Goal: Information Seeking & Learning: Learn about a topic

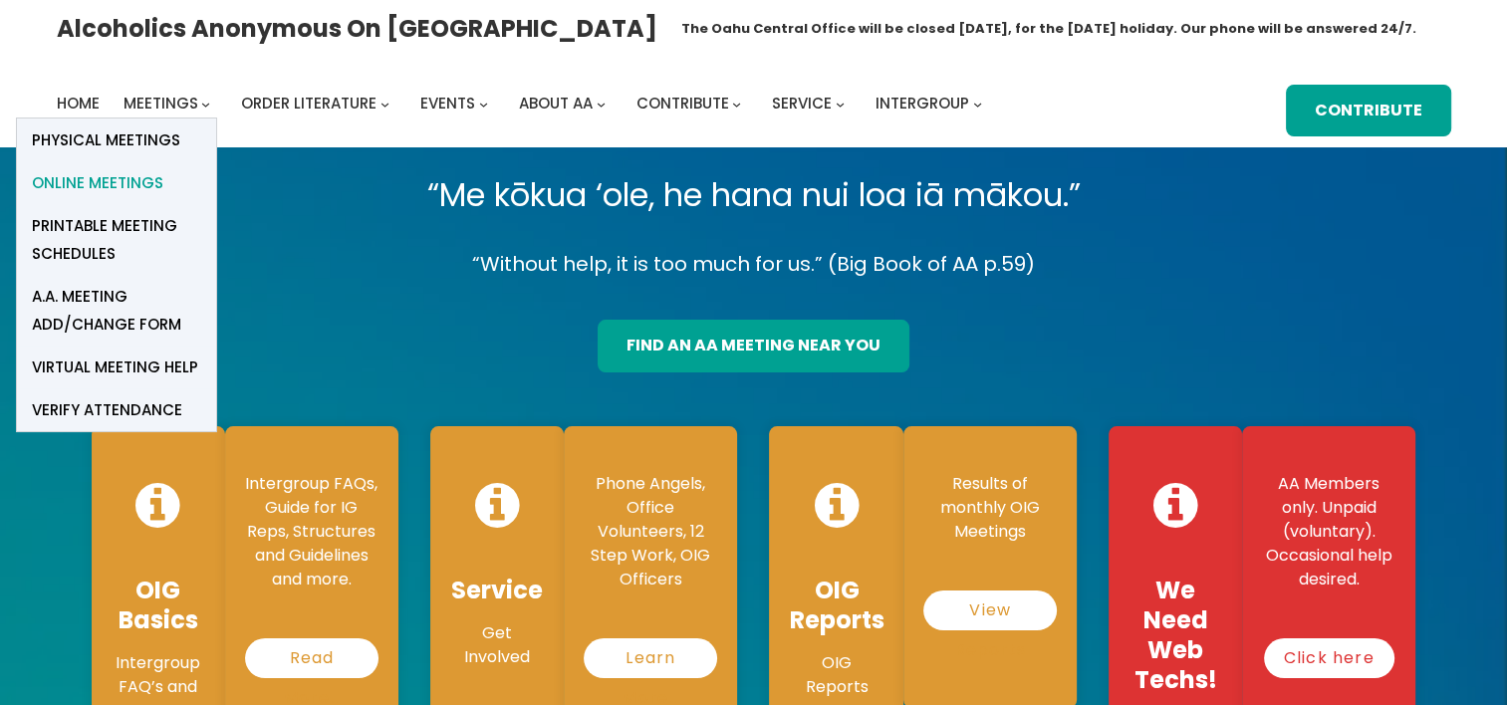
click at [133, 182] on span "Online Meetings" at bounding box center [97, 183] width 131 height 28
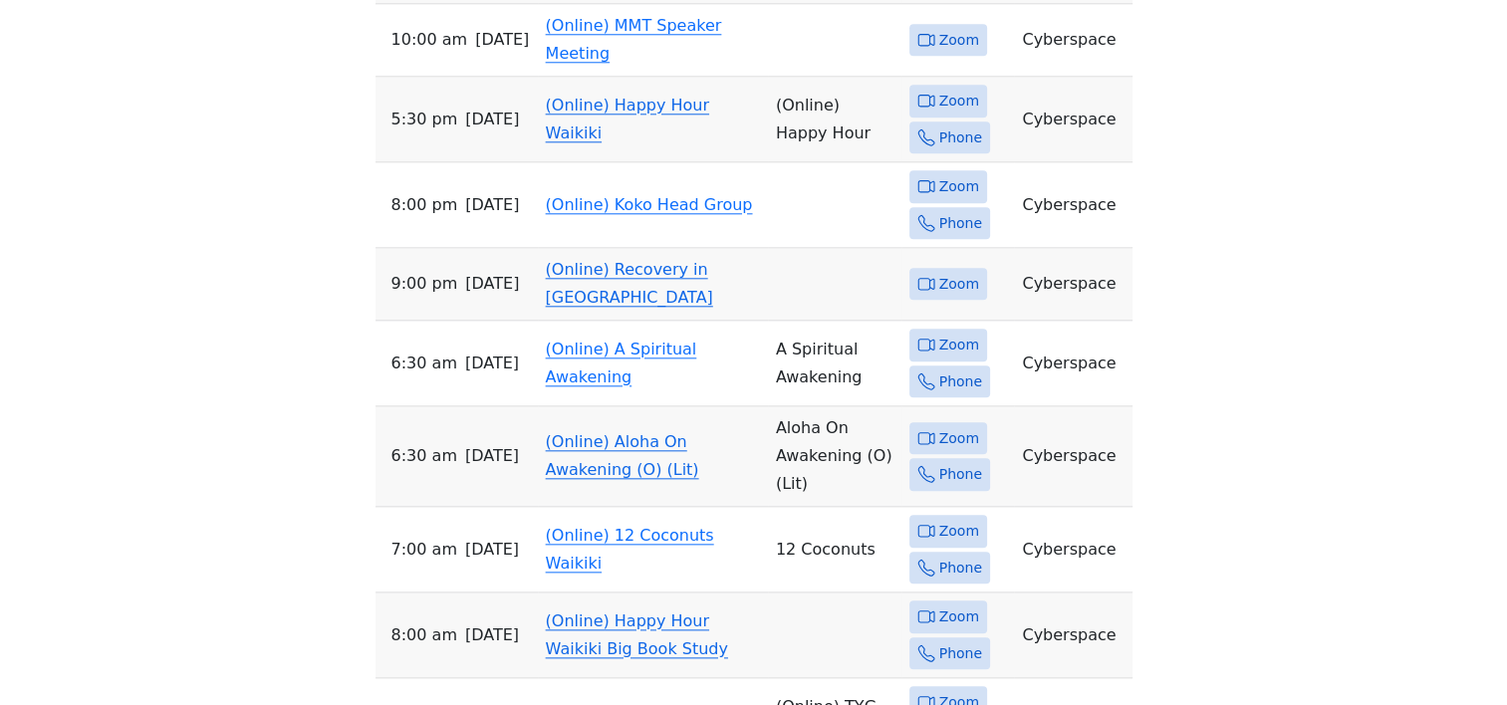
scroll to position [2091, 0]
click at [635, 262] on link "(Online) Recovery in [GEOGRAPHIC_DATA]" at bounding box center [629, 285] width 167 height 47
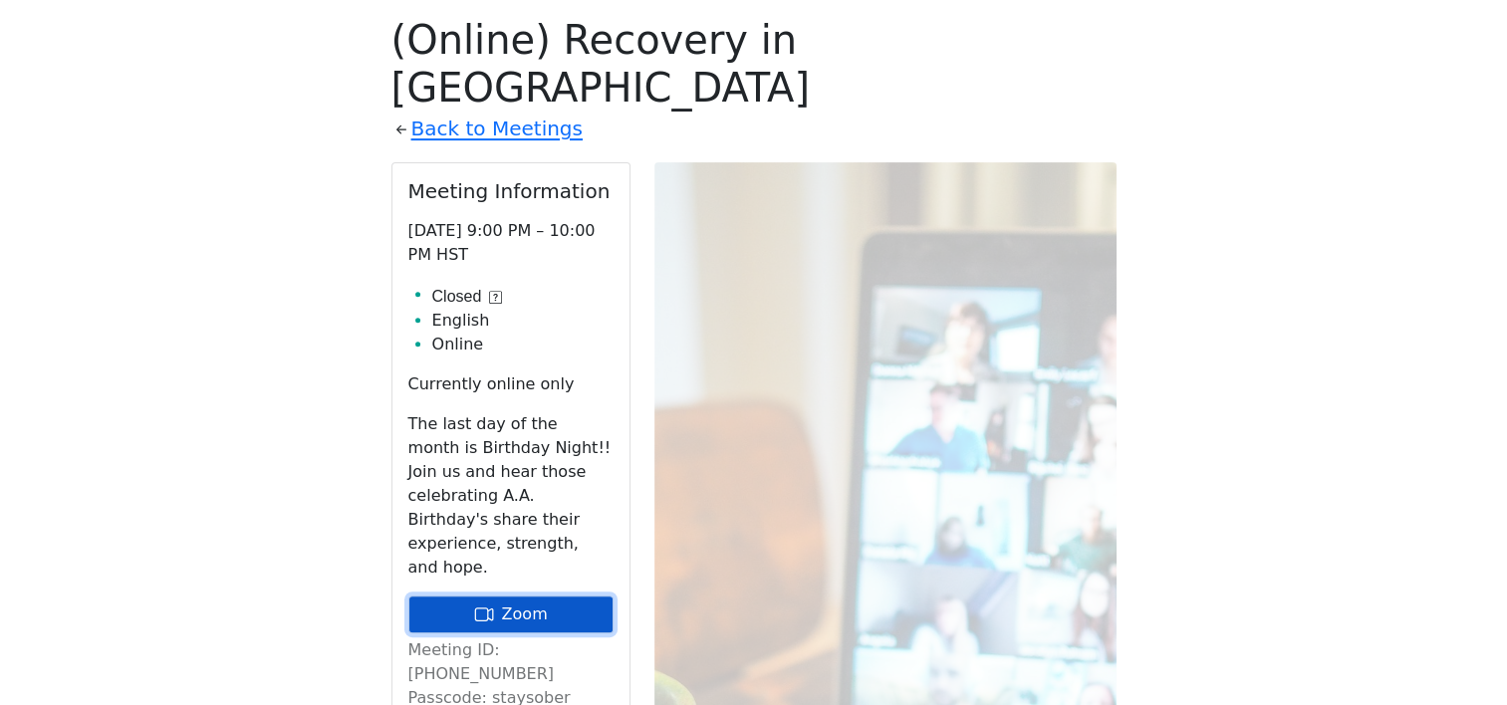
click at [554, 595] on link "Zoom" at bounding box center [510, 614] width 205 height 38
